Goal: Task Accomplishment & Management: Manage account settings

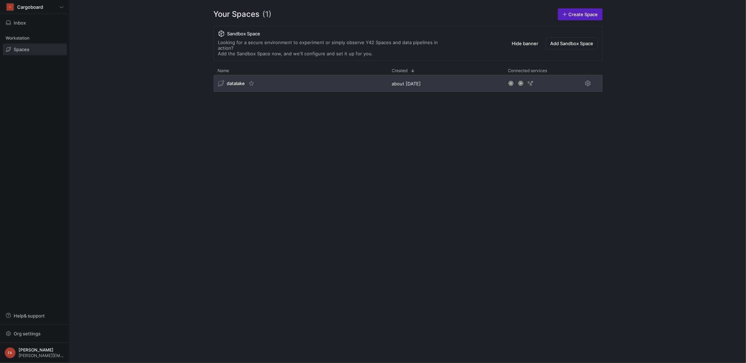
click at [238, 80] on span "datalake" at bounding box center [236, 83] width 18 height 6
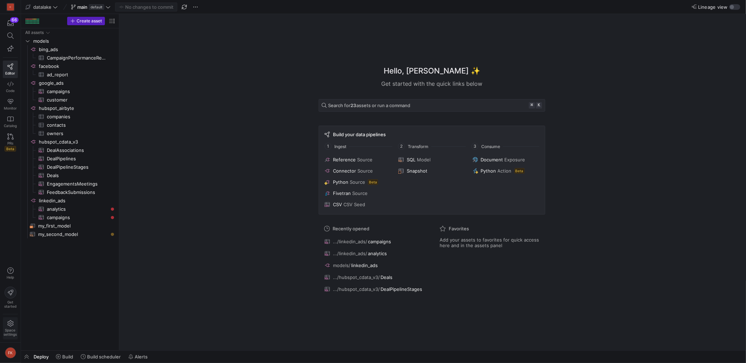
click at [13, 326] on icon at bounding box center [10, 323] width 6 height 6
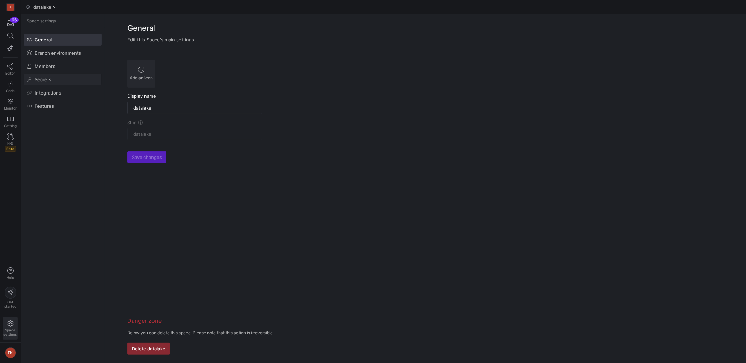
click at [55, 80] on span at bounding box center [62, 79] width 77 height 11
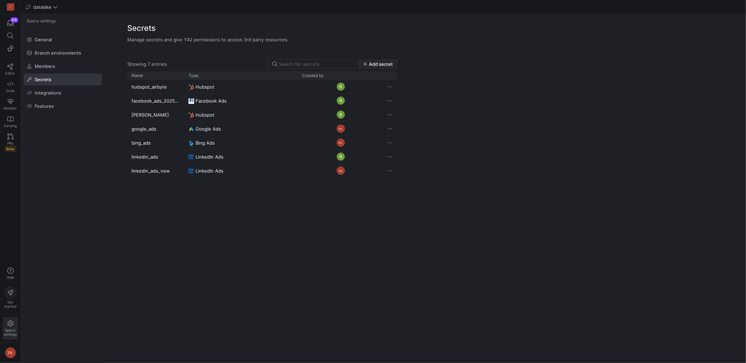
click at [379, 62] on span "Add secret" at bounding box center [381, 64] width 24 height 6
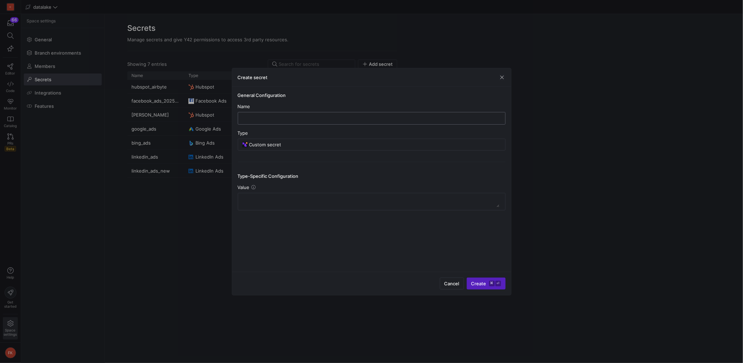
click at [337, 121] on input "text" at bounding box center [372, 118] width 256 height 6
type input "new"
click at [319, 148] on div "Custom secret" at bounding box center [375, 144] width 252 height 11
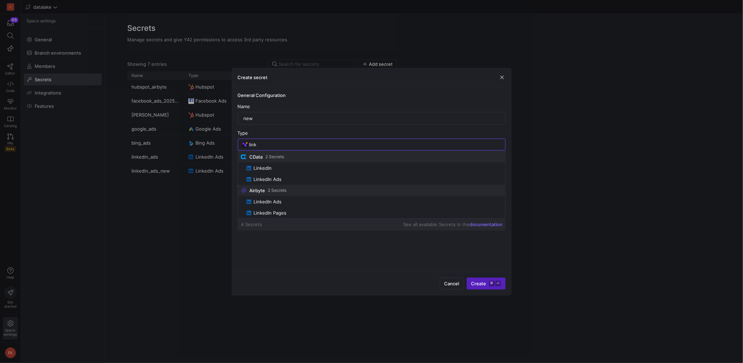
click at [280, 177] on span "LinkedIn Ads" at bounding box center [267, 179] width 28 height 6
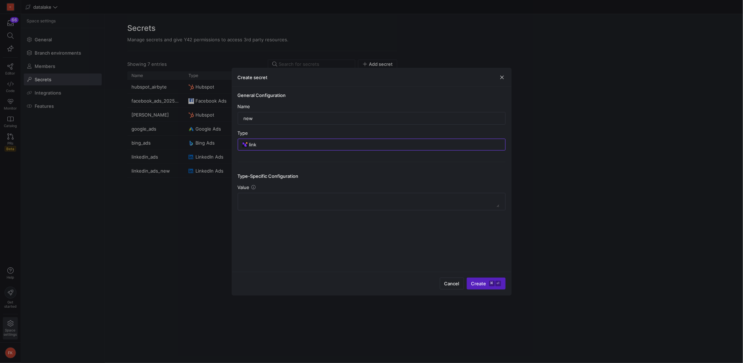
type input "LinkedIn Ads"
click at [488, 280] on span "Authorize with LinkedIn Ads ⌘ ⏎" at bounding box center [460, 283] width 82 height 6
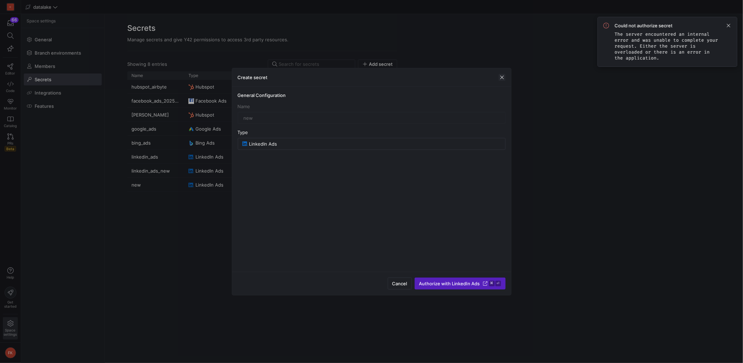
click at [503, 80] on span "button" at bounding box center [502, 77] width 7 height 7
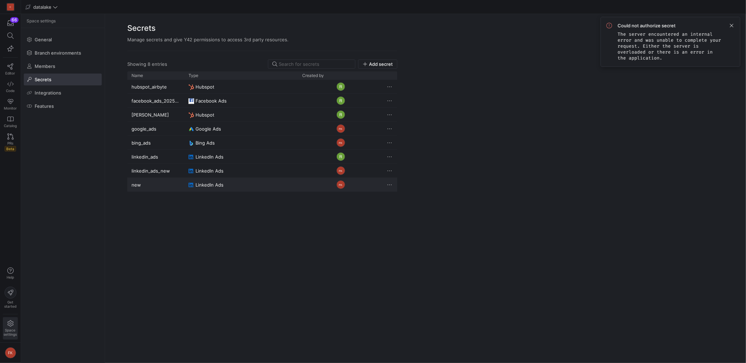
click at [386, 184] on span "Press SPACE to select this row." at bounding box center [389, 184] width 7 height 7
click at [407, 203] on span "Delete" at bounding box center [404, 205] width 14 height 6
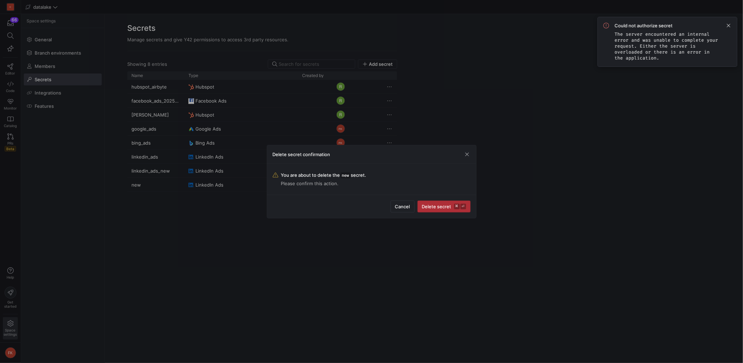
click at [436, 206] on span "Delete secret ⌘ ⏎" at bounding box center [444, 206] width 44 height 6
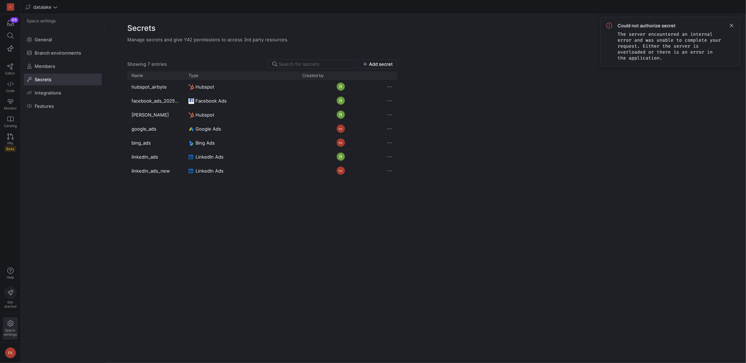
drag, startPoint x: 731, startPoint y: 27, endPoint x: 715, endPoint y: 14, distance: 20.6
click at [731, 27] on span at bounding box center [731, 25] width 8 height 8
